Goal: Complete application form

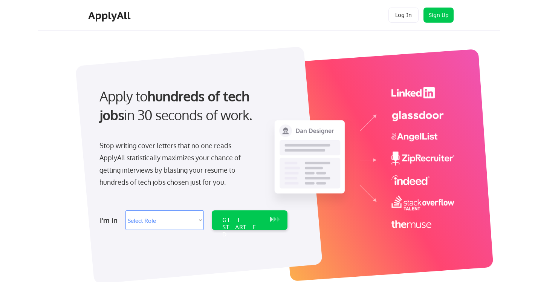
select select ""engineering""
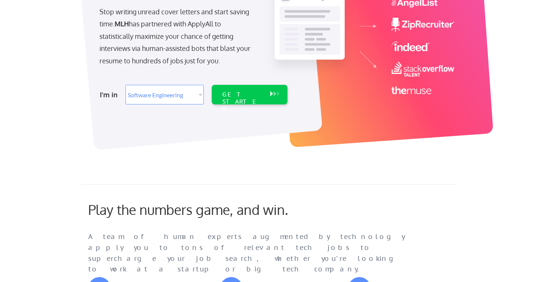
scroll to position [144, 0]
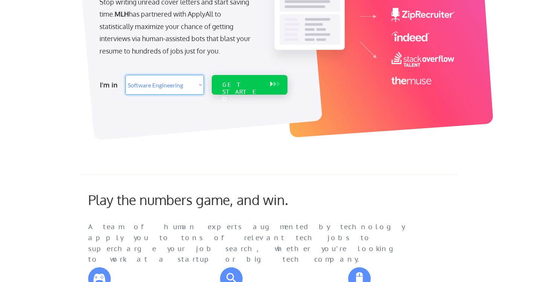
click at [244, 82] on div "GET STARTED" at bounding box center [242, 92] width 40 height 22
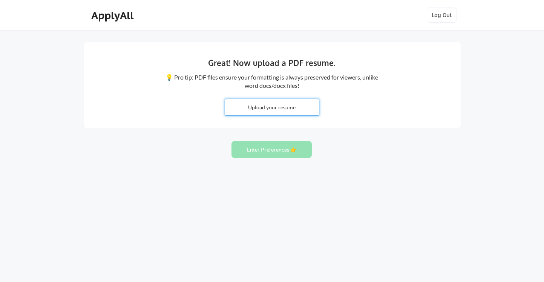
click at [294, 107] on input "file" at bounding box center [272, 107] width 94 height 16
type input "C:\fakepath\Resume_Arbab.pdf"
click at [278, 103] on input "file" at bounding box center [272, 107] width 94 height 16
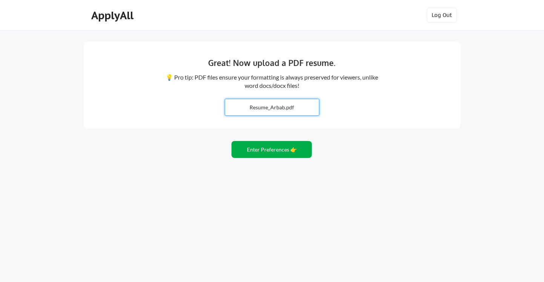
click at [273, 145] on button "Enter Preferences 👉" at bounding box center [271, 149] width 80 height 17
